Goal: Task Accomplishment & Management: Manage account settings

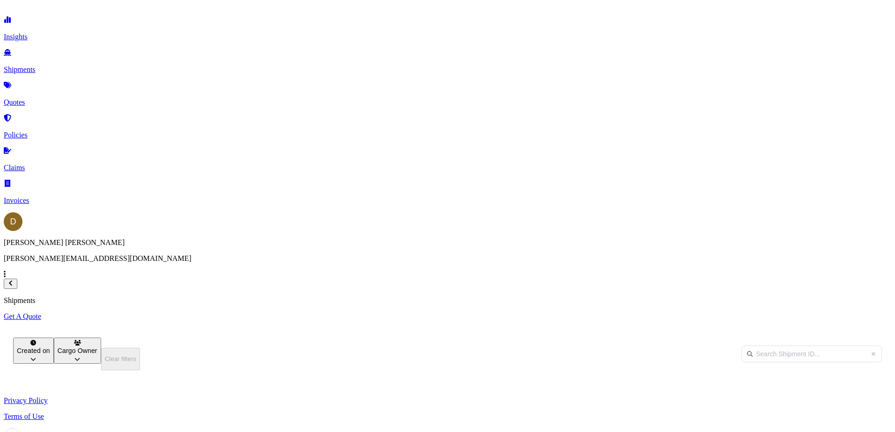
scroll to position [302, 738]
click at [856, 313] on p "Get A Quote" at bounding box center [447, 317] width 887 height 8
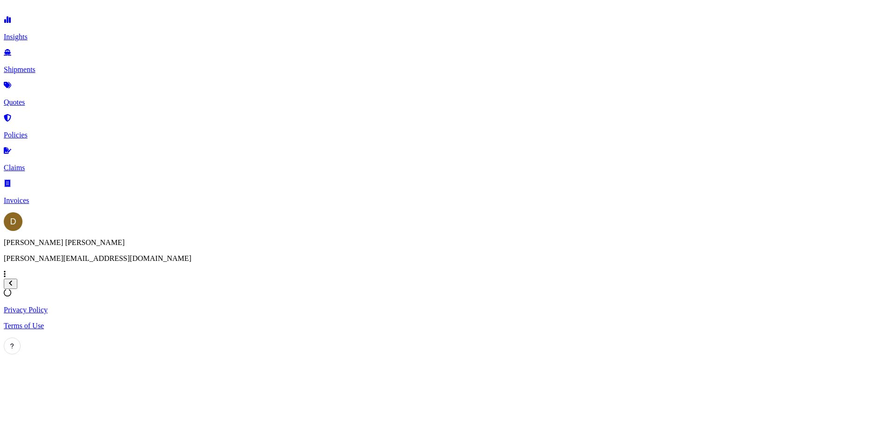
select select "Sea"
select select "1"
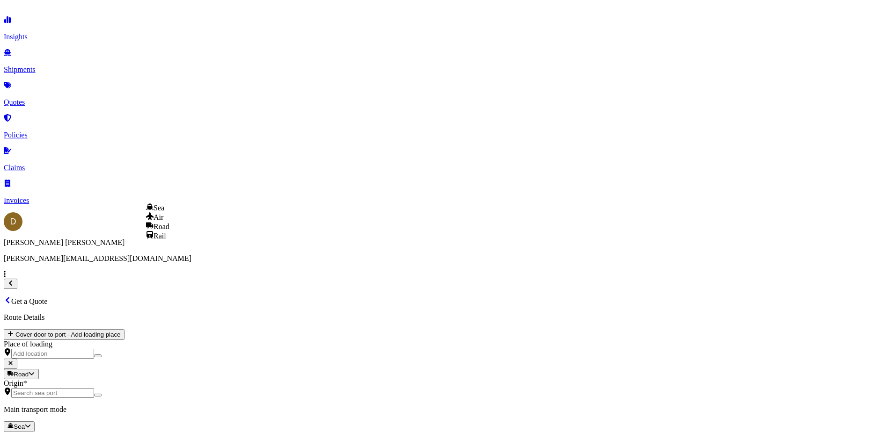
click at [198, 190] on body "Insights Shipments Quotes Policies Claims Invoices D [PERSON_NAME] [PERSON_NAME…" at bounding box center [447, 417] width 887 height 827
click at [169, 231] on span "Road" at bounding box center [161, 227] width 16 height 8
select select "Road"
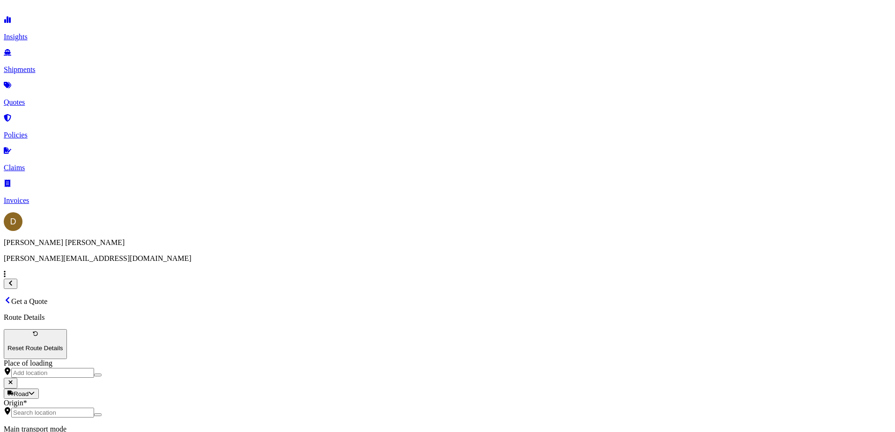
drag, startPoint x: 191, startPoint y: 108, endPoint x: 195, endPoint y: 99, distance: 9.9
click at [195, 399] on div "Origin *" at bounding box center [447, 408] width 887 height 19
drag, startPoint x: 195, startPoint y: 99, endPoint x: 188, endPoint y: 109, distance: 12.5
click at [94, 408] on input "Origin *" at bounding box center [52, 413] width 83 height 10
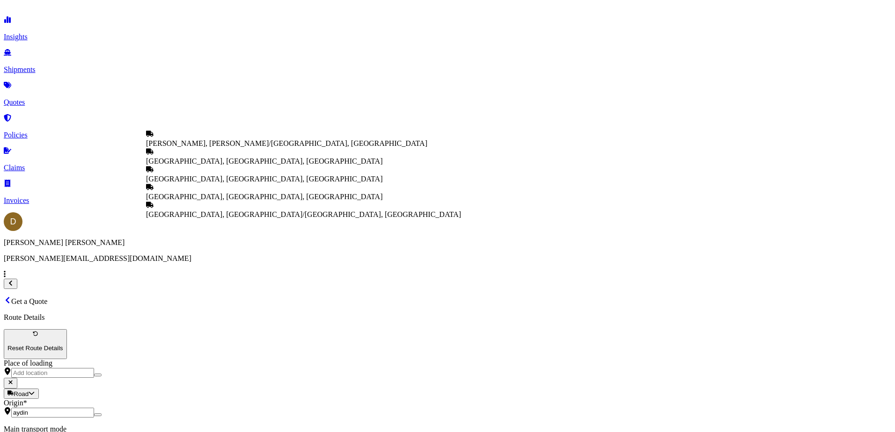
click at [198, 147] on span "[PERSON_NAME], [PERSON_NAME]/[GEOGRAPHIC_DATA], [GEOGRAPHIC_DATA]" at bounding box center [286, 143] width 281 height 8
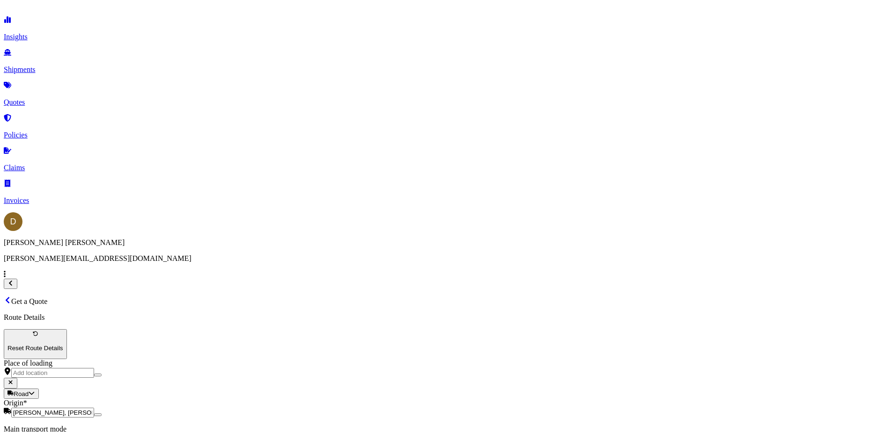
type input "[PERSON_NAME], [PERSON_NAME]/[GEOGRAPHIC_DATA], [GEOGRAPHIC_DATA]"
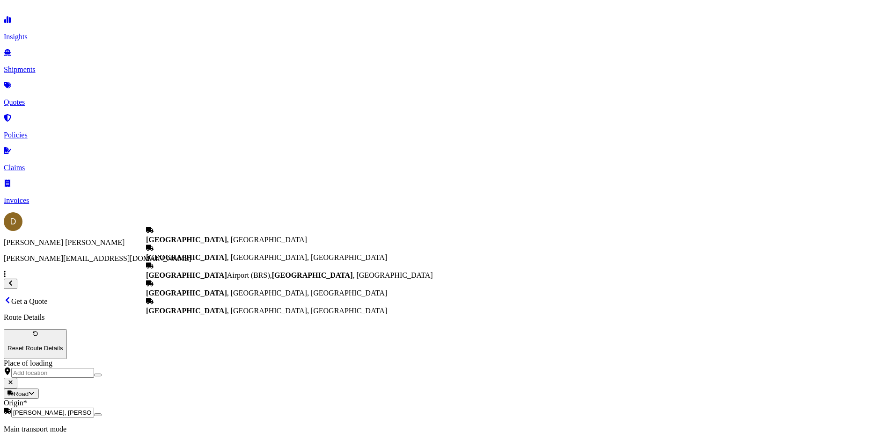
click at [195, 240] on b "[GEOGRAPHIC_DATA]" at bounding box center [186, 240] width 81 height 8
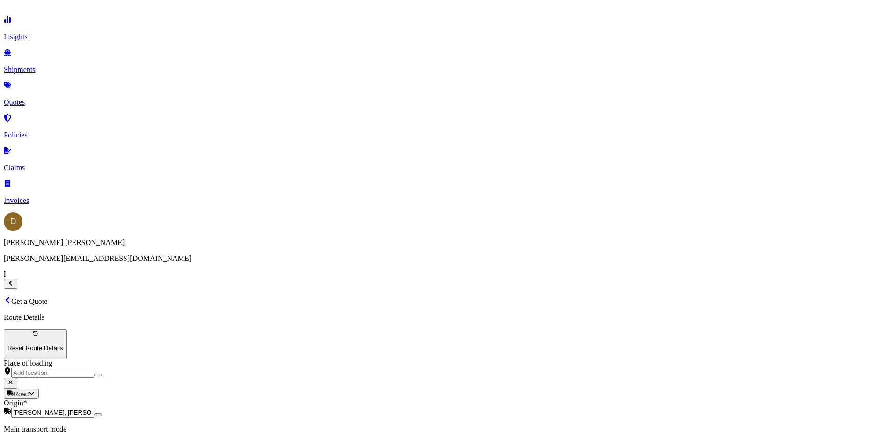
type input "[GEOGRAPHIC_DATA], [GEOGRAPHIC_DATA]"
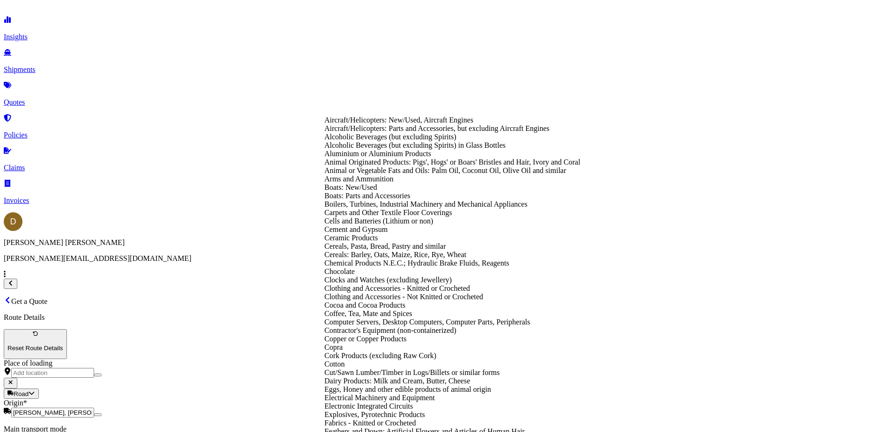
scroll to position [1216, 0]
type input "Miscellaneous Manufactured Articles"
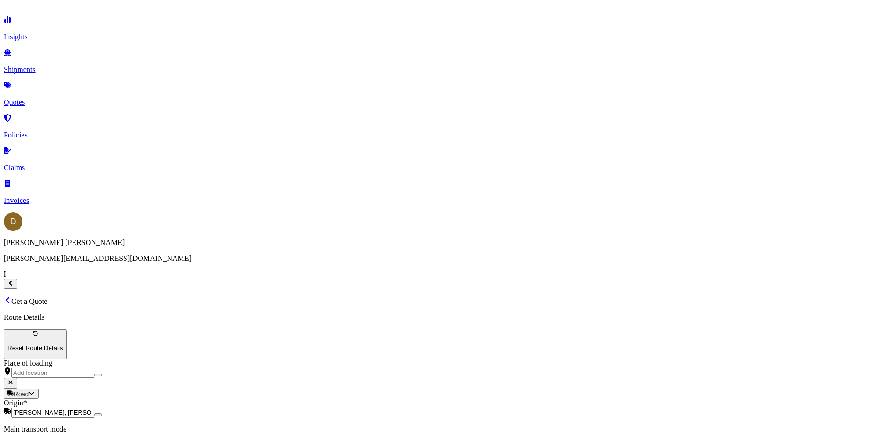
type textarea "s"
type textarea "WALL MOUNTED ENCLOSURES"
drag, startPoint x: 345, startPoint y: 194, endPoint x: 353, endPoint y: 191, distance: 8.6
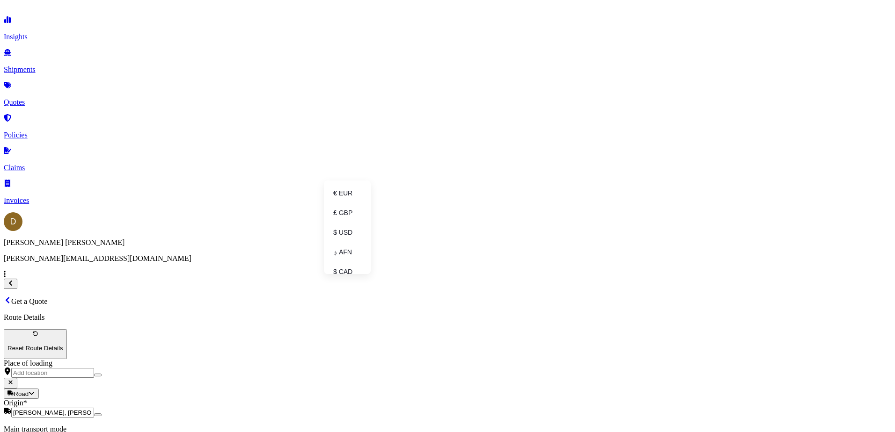
click at [346, 193] on div "€ EUR" at bounding box center [346, 193] width 39 height 18
type input "€ EUR"
type input "6991.25"
click at [647, 188] on div "[STREET_ADDRESS]" at bounding box center [649, 184] width 96 height 8
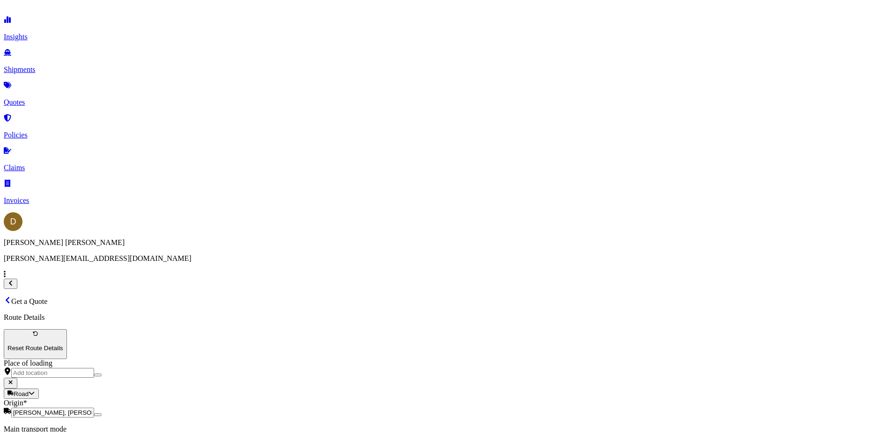
type input "MRCCS"
type input "1232"
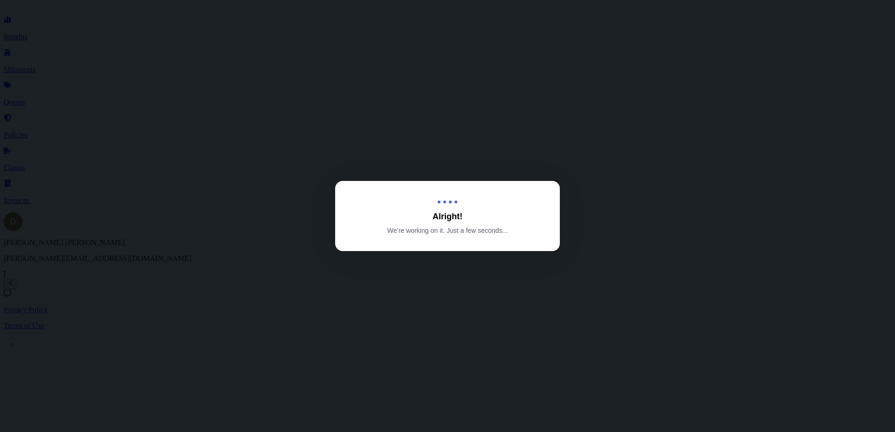
select select "Road"
select select "1"
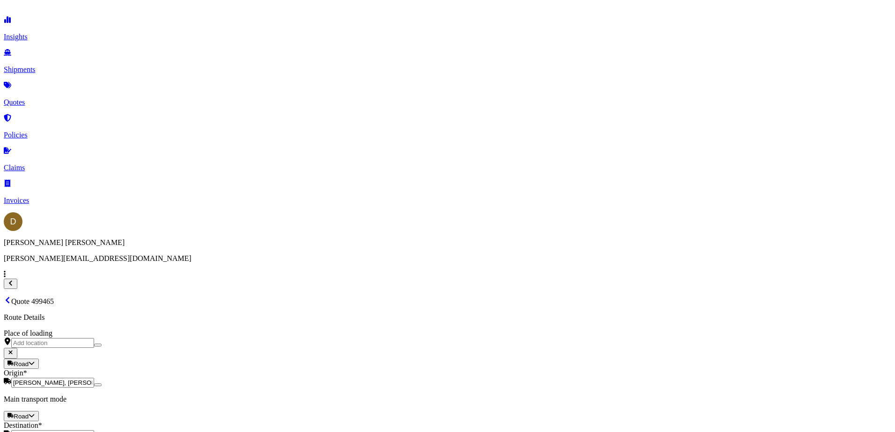
scroll to position [95, 0]
type input "1232.27"
type input "i"
type input "HI85646"
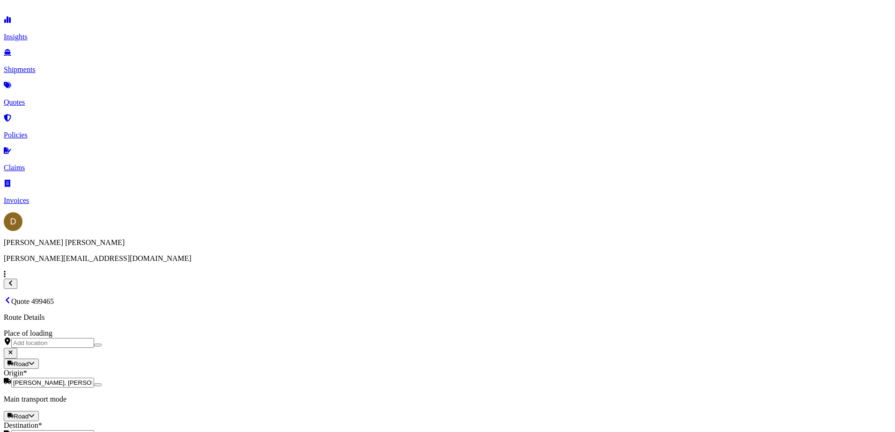
type input "euro turk"
select select "Road"
select select "1"
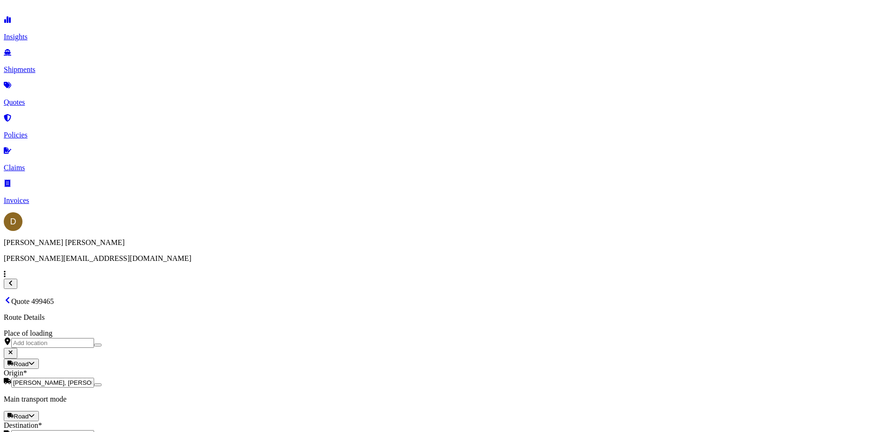
scroll to position [0, 0]
drag, startPoint x: 613, startPoint y: 238, endPoint x: 547, endPoint y: 225, distance: 67.2
drag, startPoint x: 617, startPoint y: 238, endPoint x: 646, endPoint y: 233, distance: 29.5
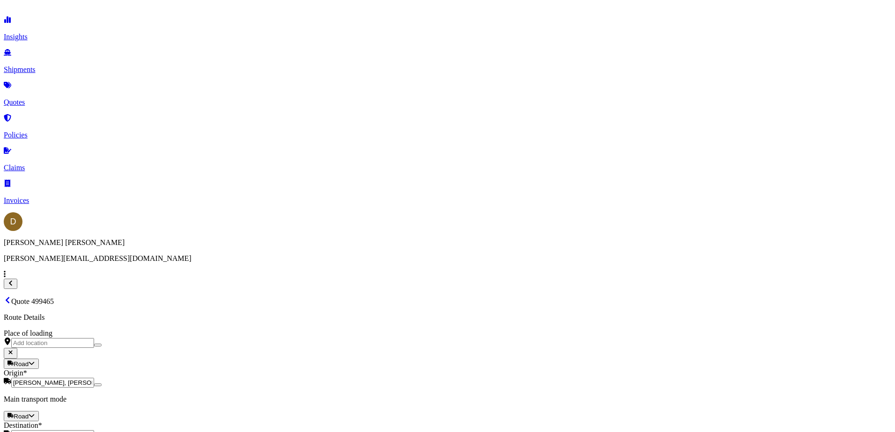
type input "EUROTURK FREIGHT SOLUTIONS LTD."
select select "Road"
select select "1"
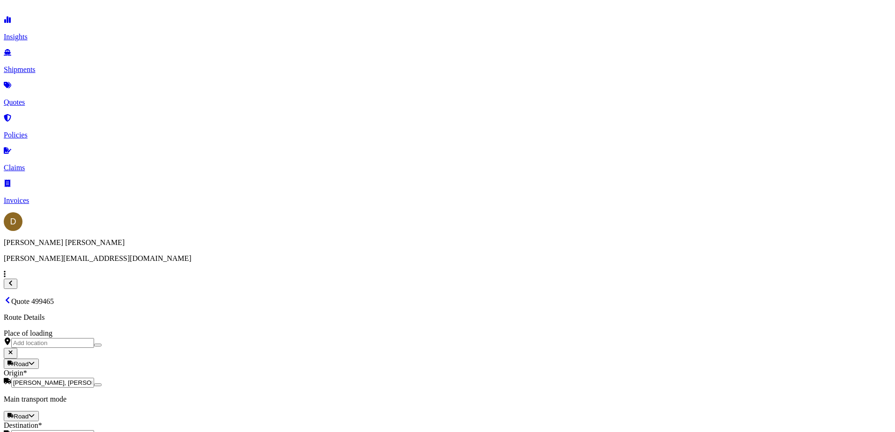
scroll to position [1053, 0]
click at [673, 297] on div "Quote 499465" at bounding box center [447, 301] width 887 height 9
